Goal: Navigation & Orientation: Find specific page/section

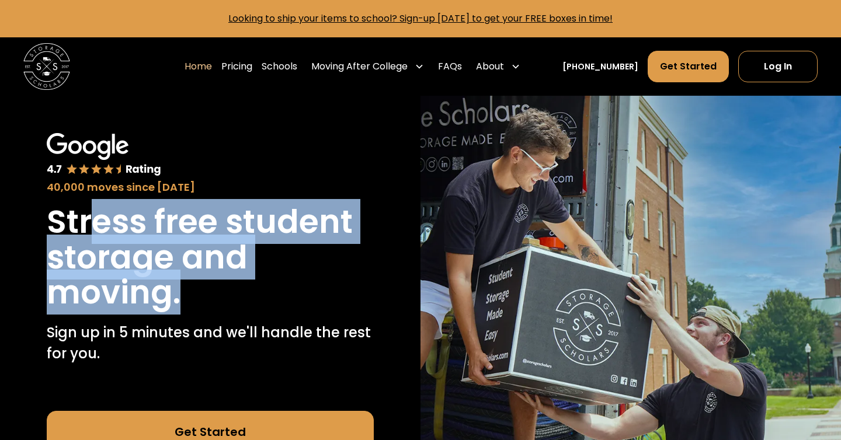
drag, startPoint x: 227, startPoint y: 289, endPoint x: 92, endPoint y: 224, distance: 149.9
click at [92, 223] on h1 "Stress free student storage and moving." at bounding box center [210, 257] width 327 height 106
click at [158, 280] on h1 "Stress free student storage and moving." at bounding box center [210, 257] width 327 height 106
drag, startPoint x: 177, startPoint y: 290, endPoint x: 55, endPoint y: 235, distance: 133.8
click at [55, 235] on h1 "Stress free student storage and moving." at bounding box center [210, 257] width 327 height 106
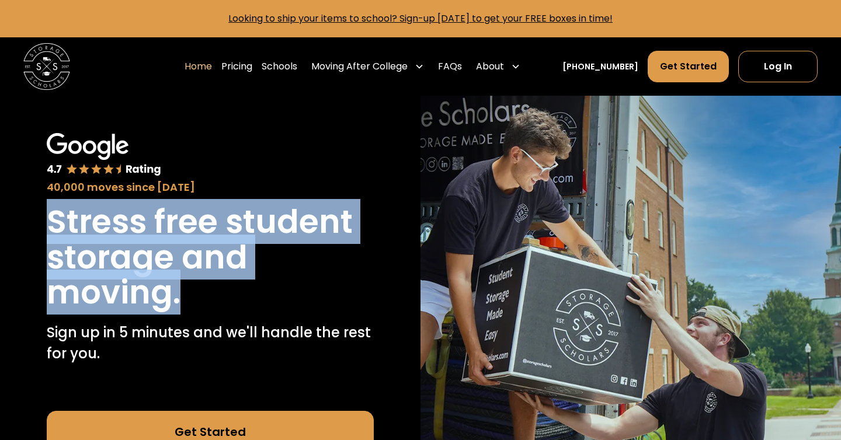
click at [213, 273] on h1 "Stress free student storage and moving." at bounding box center [210, 257] width 327 height 106
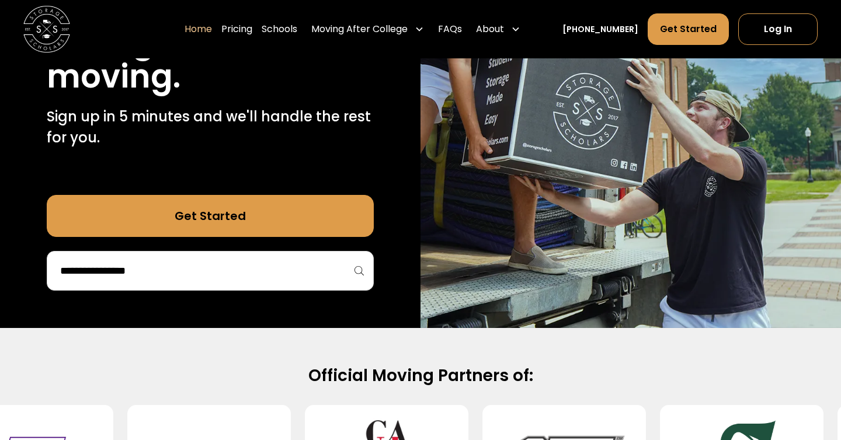
scroll to position [215, 0]
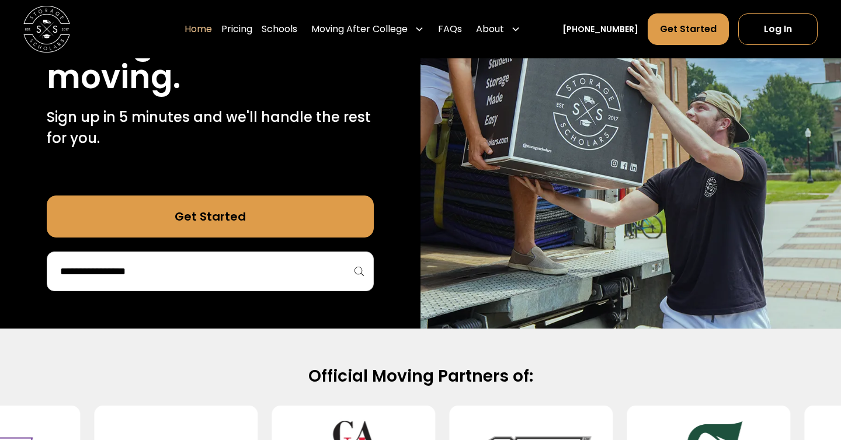
click at [201, 280] on input "search" at bounding box center [210, 272] width 302 height 20
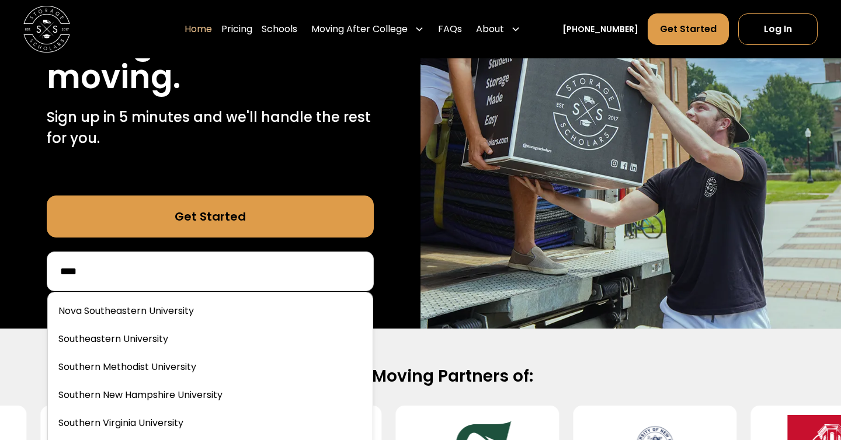
type input "*****"
